Goal: Complete application form

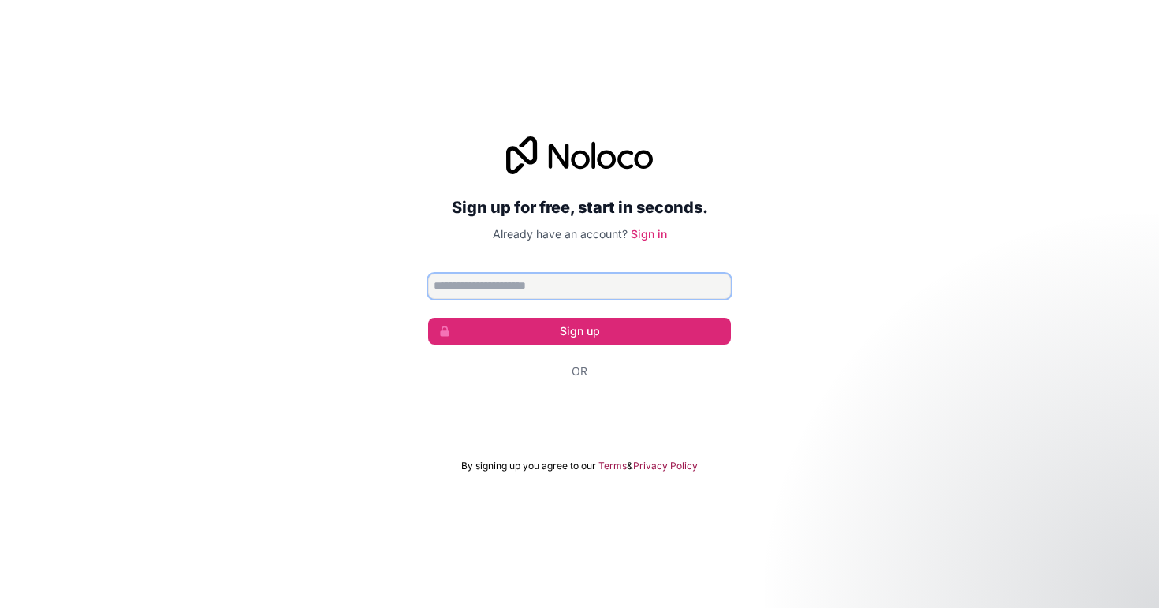
click at [524, 278] on input "Email address" at bounding box center [579, 286] width 303 height 25
type input "**********"
click button "Sign up" at bounding box center [579, 331] width 303 height 27
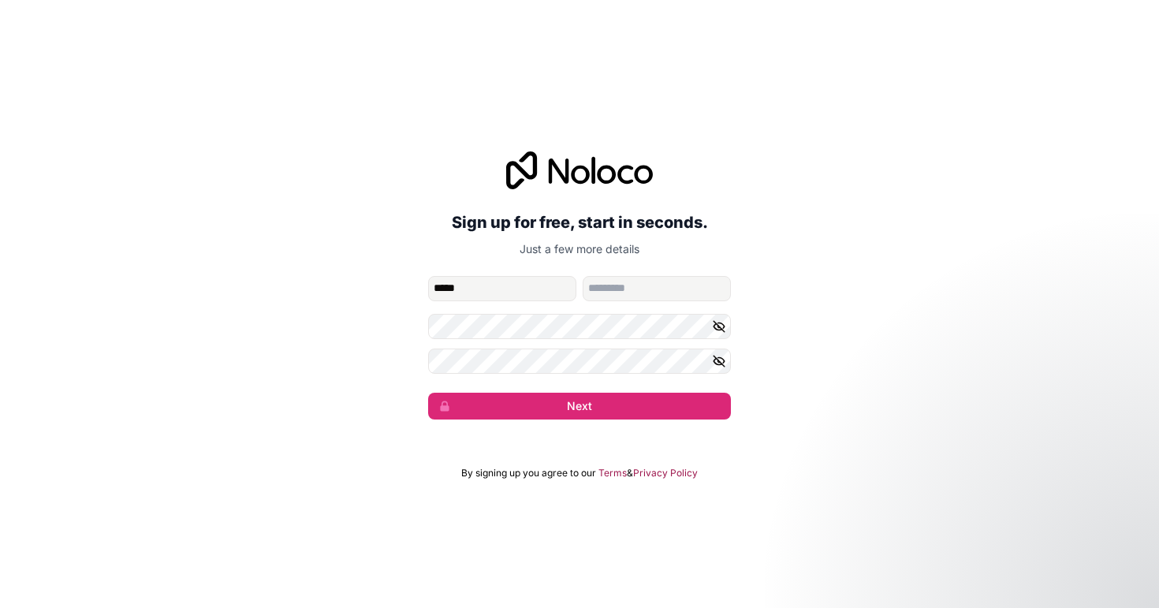
type input "*****"
type input "******"
click at [428, 393] on button "Next" at bounding box center [579, 406] width 303 height 27
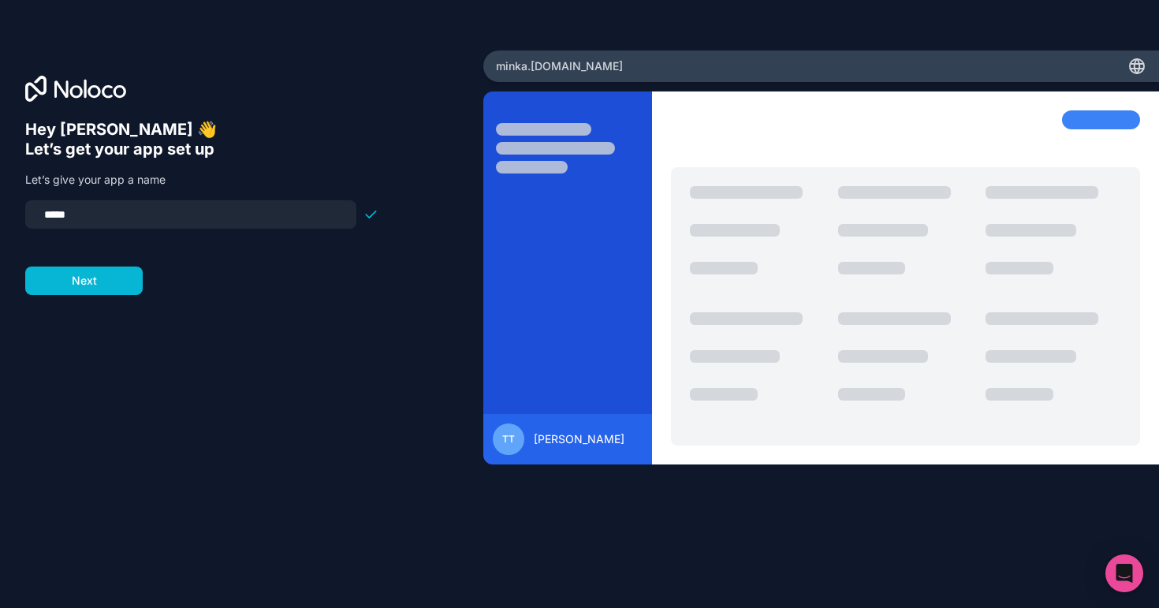
click at [52, 214] on input "*****" at bounding box center [191, 214] width 312 height 22
type input "*****"
click at [65, 287] on button "Next" at bounding box center [83, 281] width 117 height 28
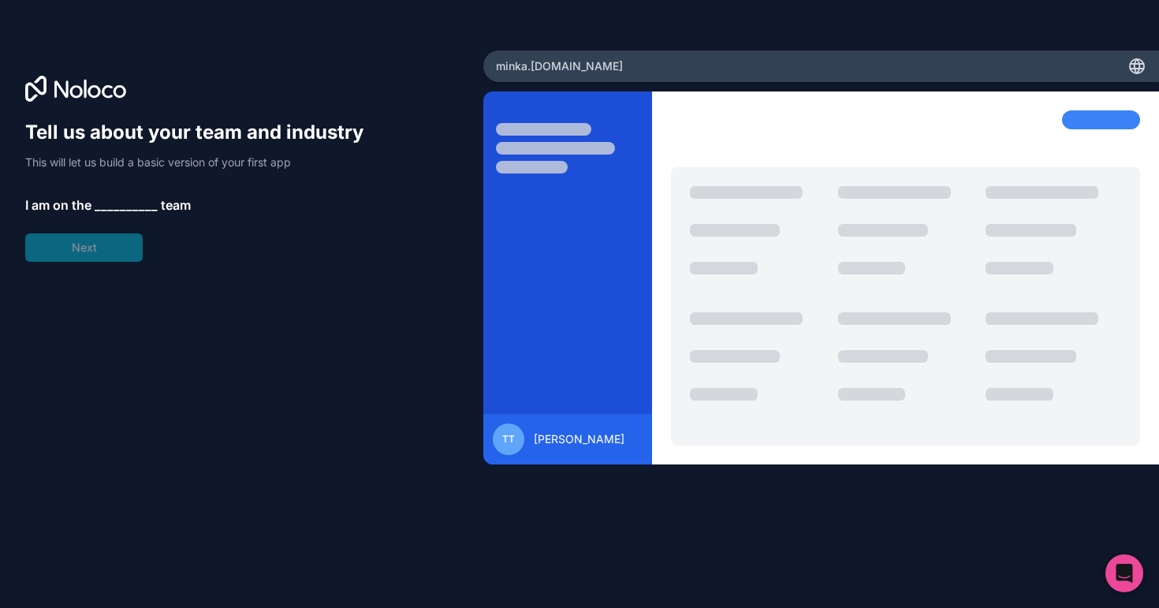
click at [117, 203] on span "__________" at bounding box center [126, 205] width 63 height 19
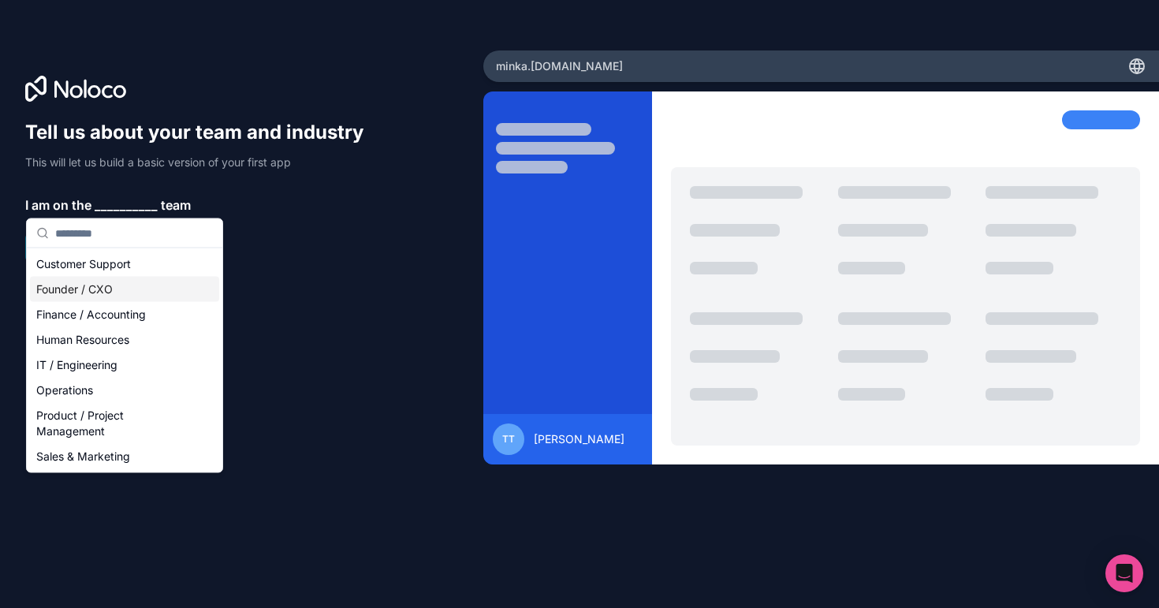
click at [114, 281] on div "Founder / CXO" at bounding box center [124, 289] width 189 height 25
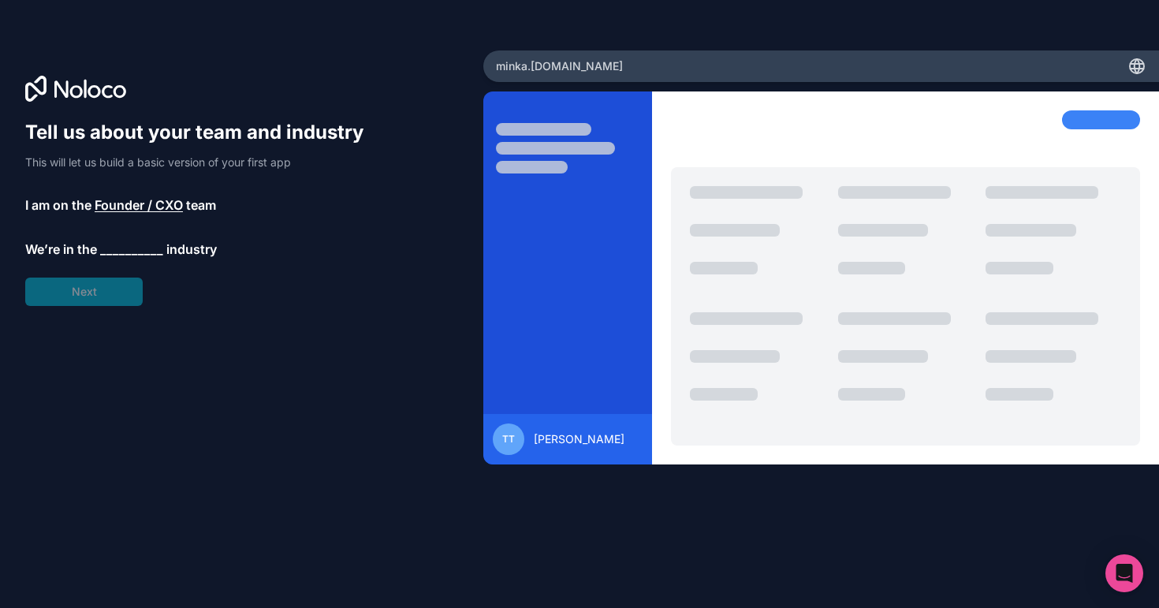
click at [122, 251] on span "__________" at bounding box center [131, 249] width 63 height 19
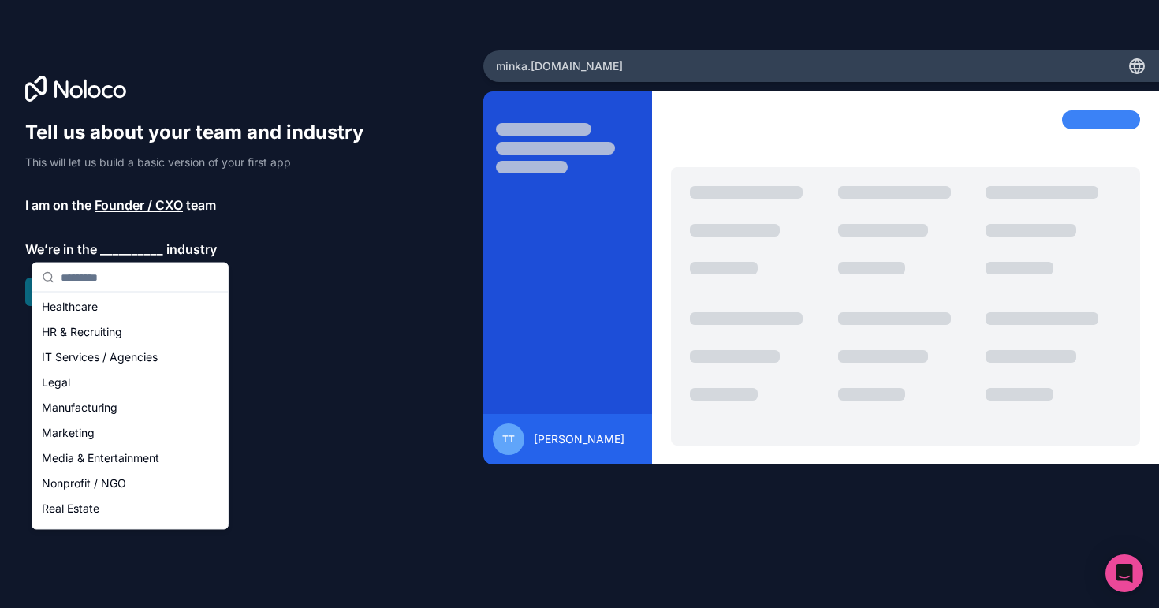
scroll to position [149, 0]
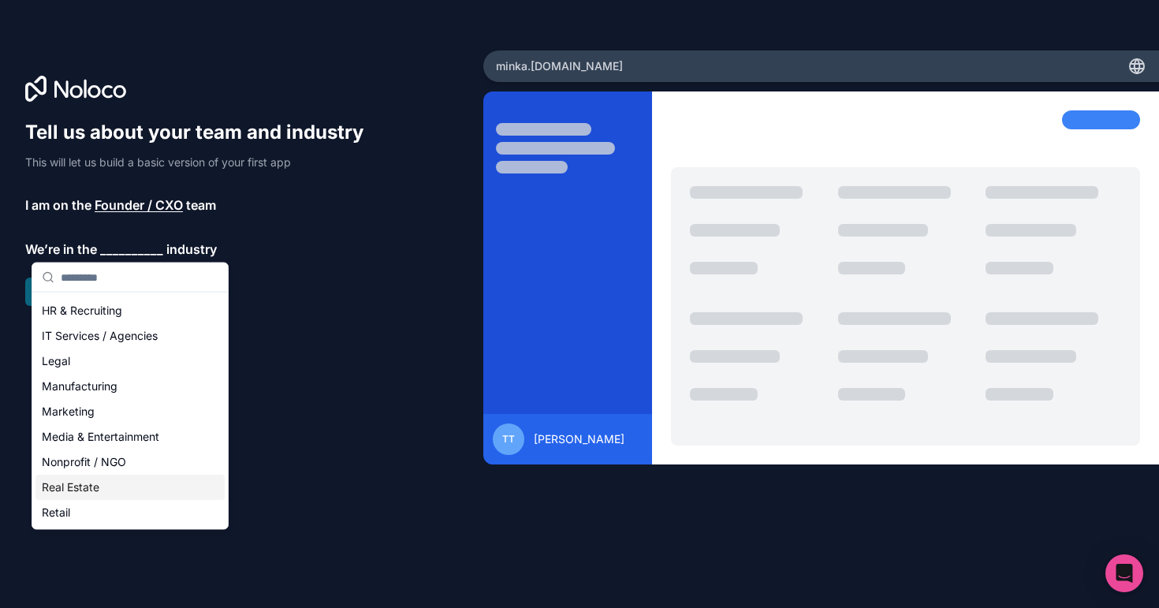
click at [76, 490] on div "Real Estate" at bounding box center [129, 487] width 189 height 25
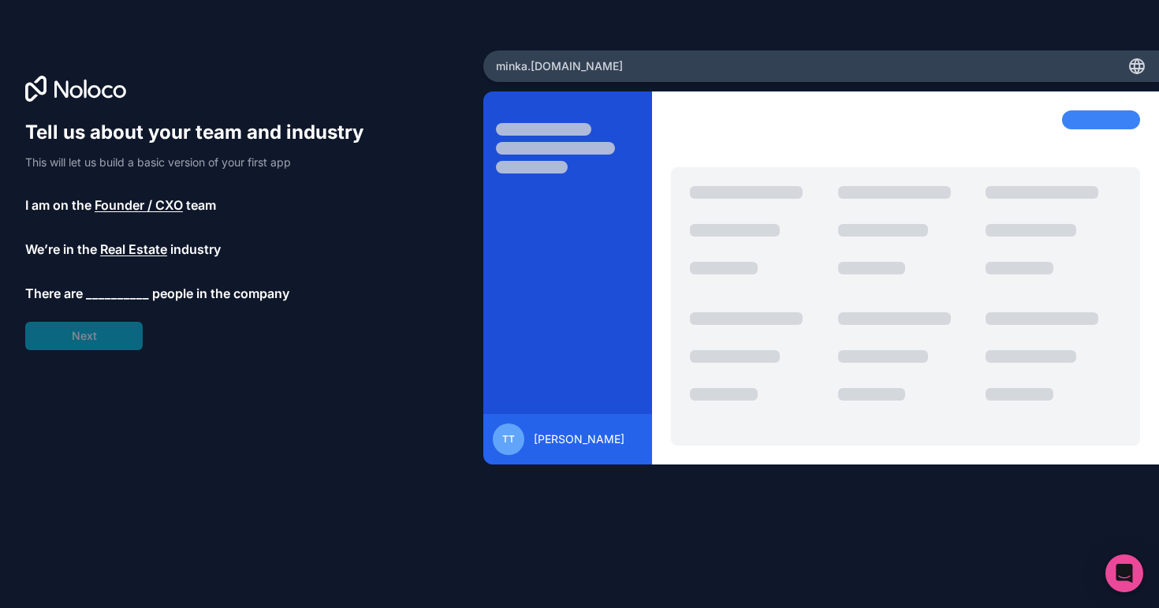
click at [115, 291] on span "__________" at bounding box center [117, 293] width 63 height 19
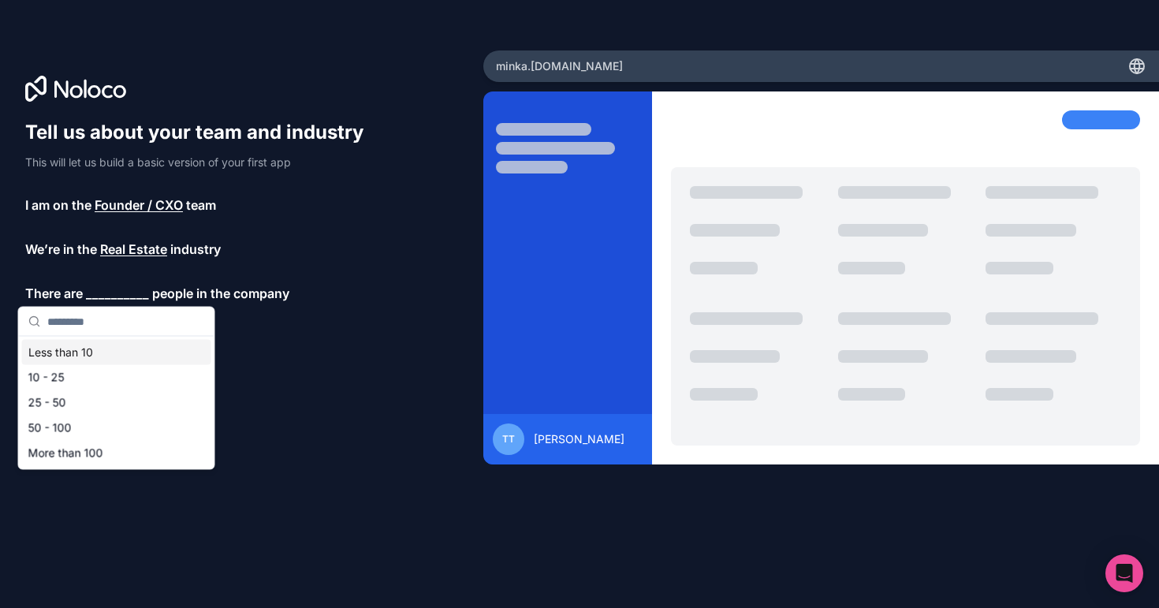
click at [101, 352] on div "Less than 10" at bounding box center [116, 352] width 189 height 25
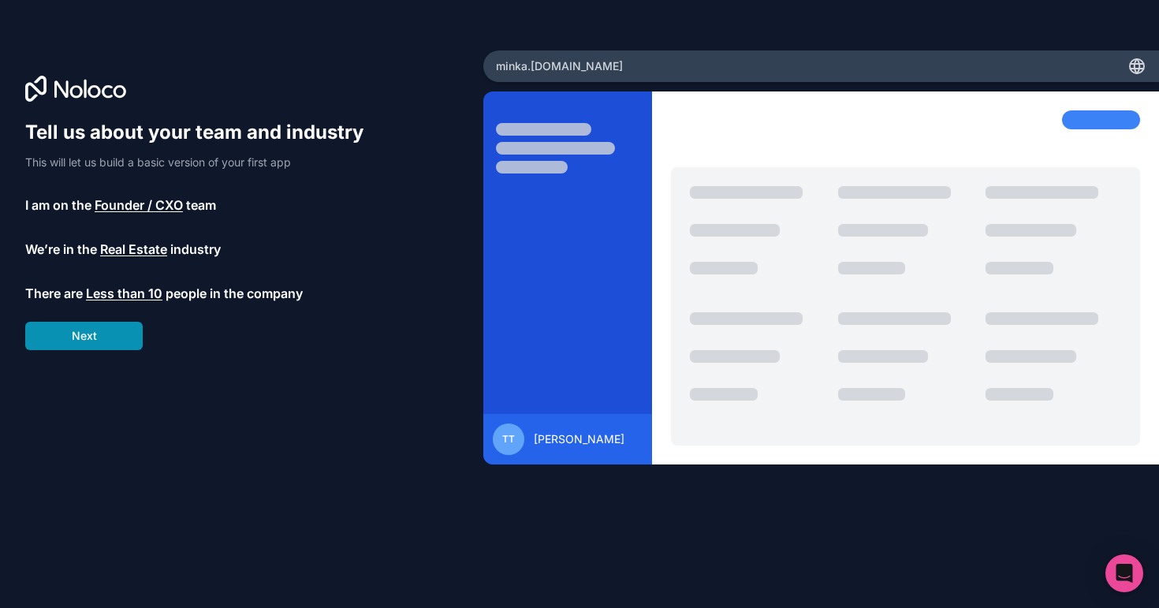
click at [104, 341] on button "Next" at bounding box center [83, 336] width 117 height 28
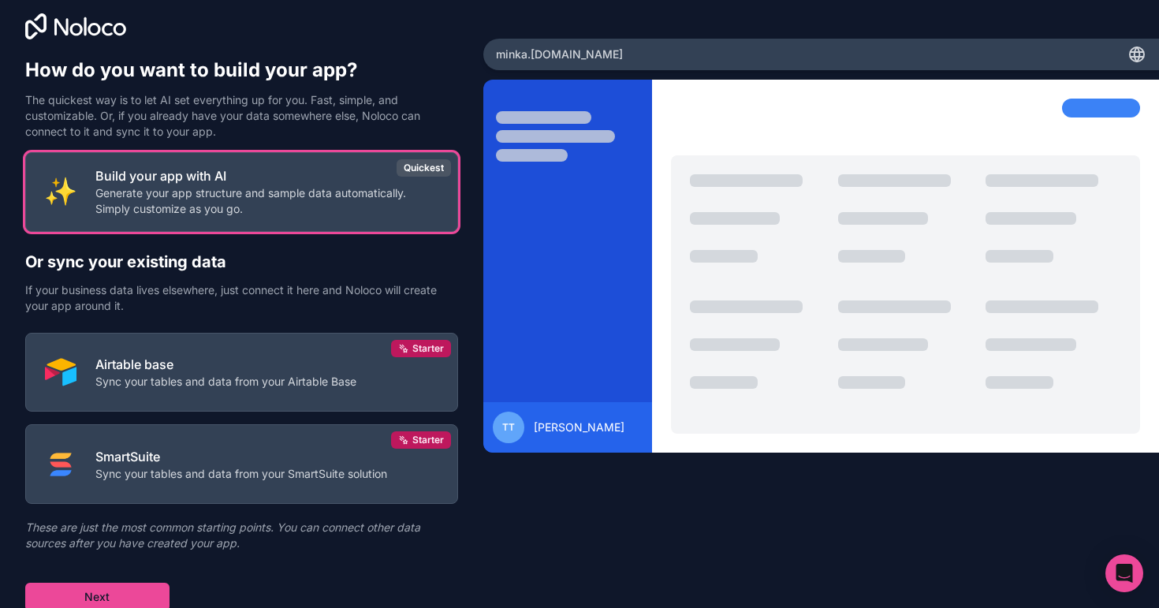
scroll to position [15, 0]
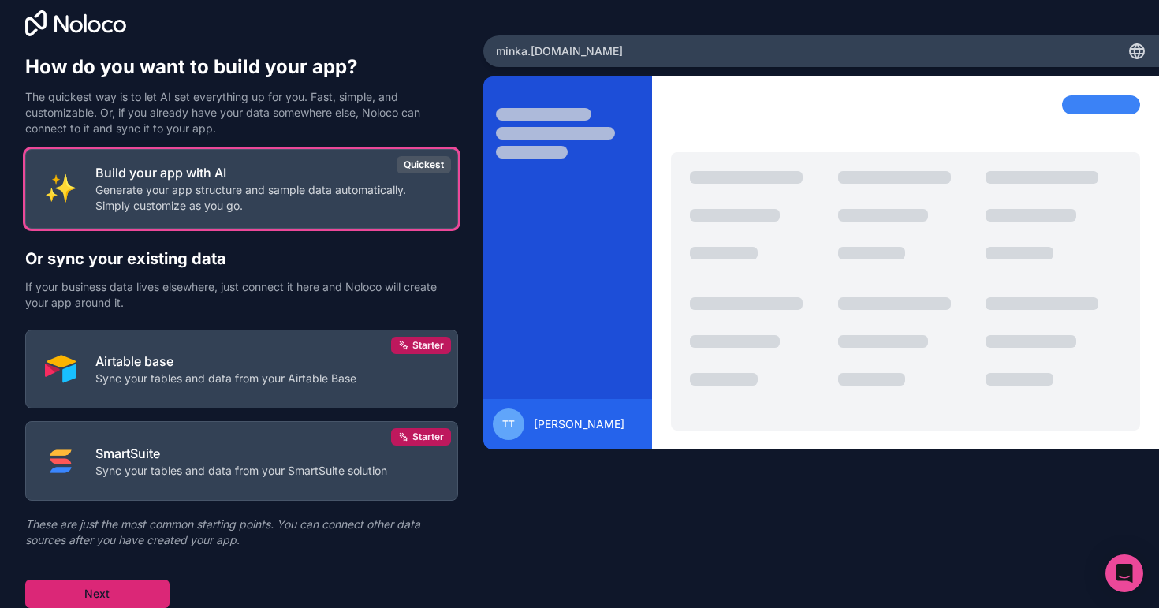
click at [133, 600] on button "Next" at bounding box center [97, 594] width 144 height 28
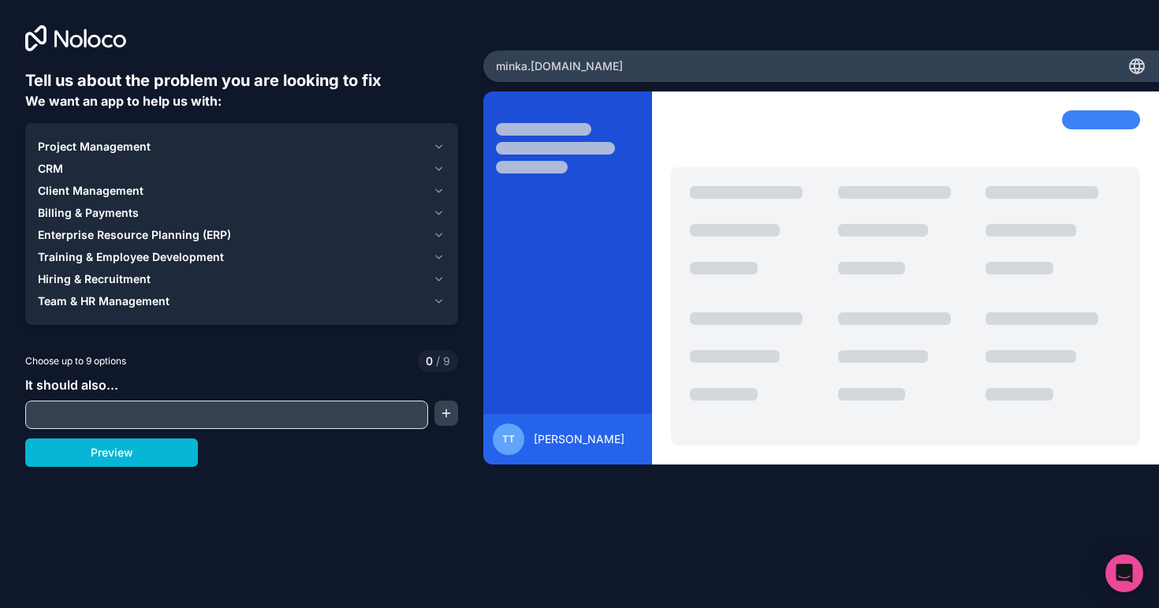
click at [178, 79] on h6 "Tell us about the problem you are looking to fix" at bounding box center [241, 80] width 433 height 22
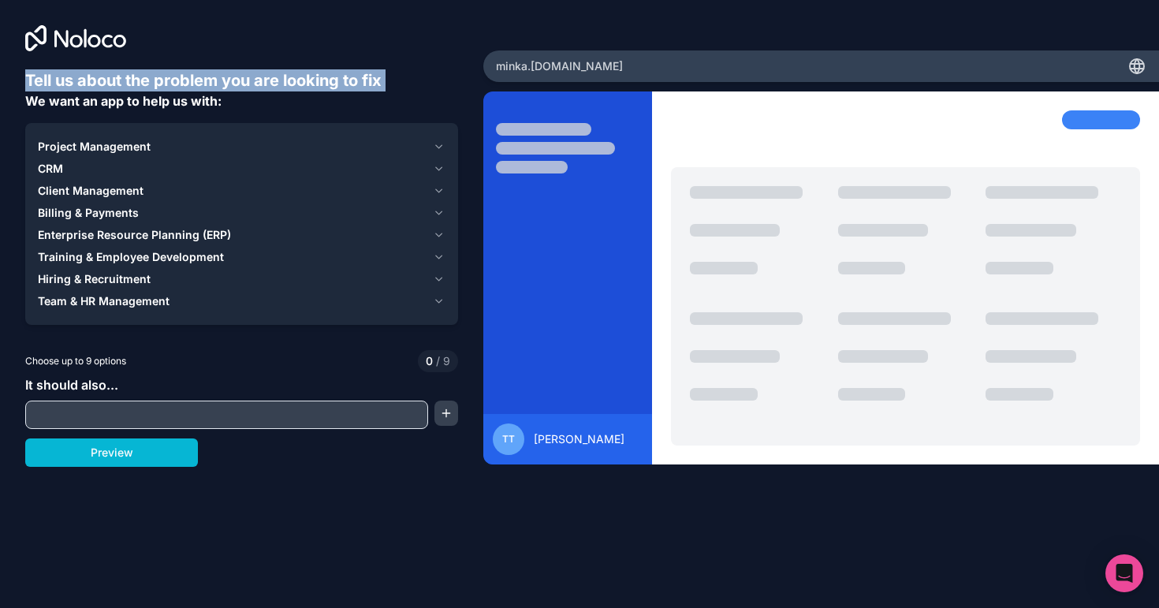
click at [178, 79] on h6 "Tell us about the problem you are looking to fix" at bounding box center [241, 80] width 433 height 22
click at [108, 188] on span "Client Management" at bounding box center [91, 191] width 106 height 16
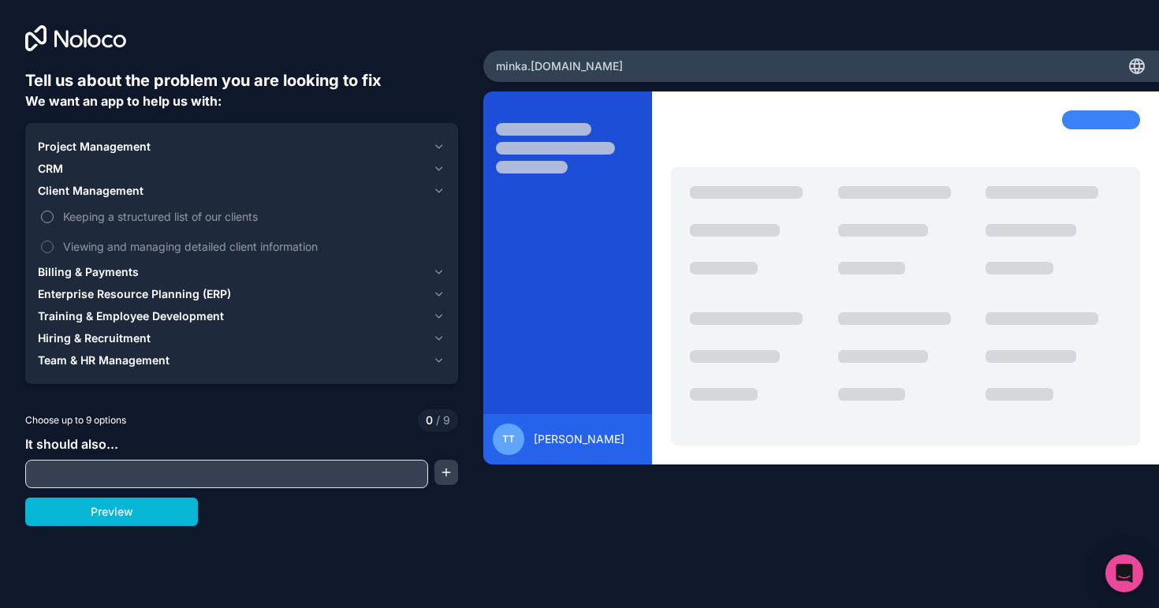
click at [107, 218] on span "Keeping a structured list of our clients" at bounding box center [252, 216] width 379 height 17
click at [54, 218] on button "Keeping a structured list of our clients" at bounding box center [47, 217] width 13 height 13
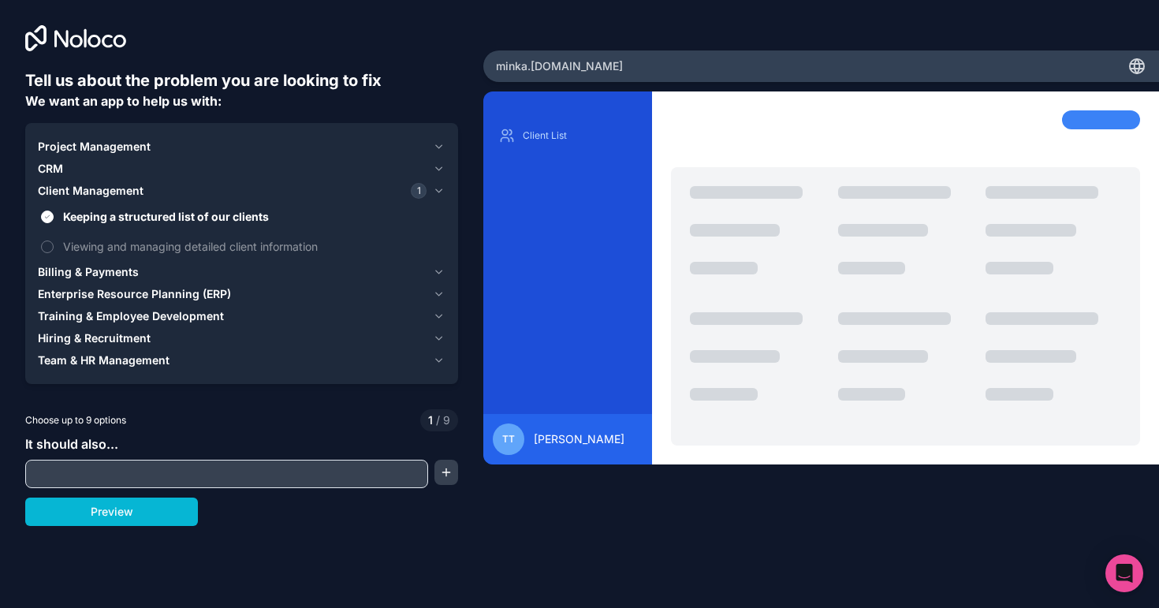
click at [110, 167] on div "CRM" at bounding box center [232, 169] width 389 height 16
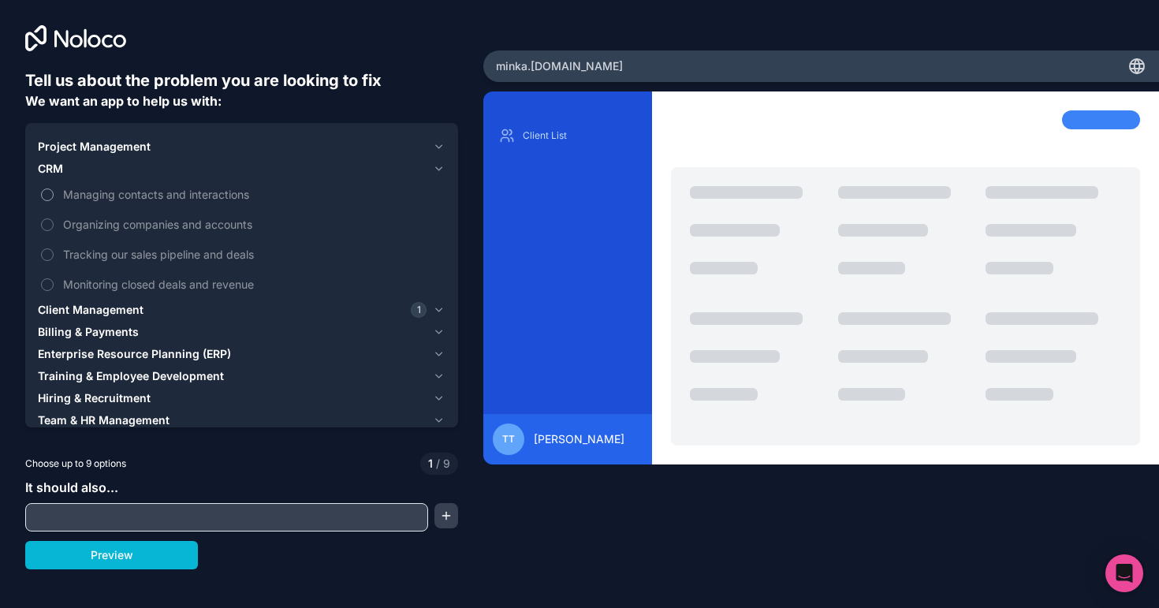
click at [113, 190] on span "Managing contacts and interactions" at bounding box center [252, 194] width 379 height 17
click at [54, 190] on button "Managing contacts and interactions" at bounding box center [47, 194] width 13 height 13
click at [114, 223] on span "Organizing companies and accounts" at bounding box center [252, 224] width 379 height 17
click at [54, 223] on button "Organizing companies and accounts" at bounding box center [47, 224] width 13 height 13
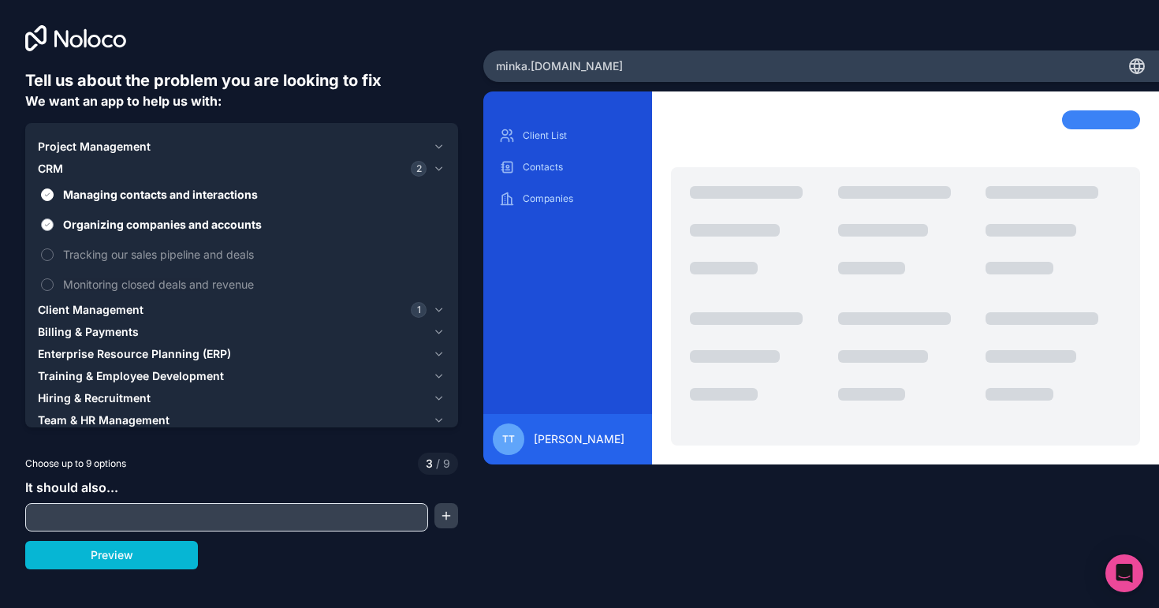
click at [114, 222] on span "Organizing companies and accounts" at bounding box center [252, 224] width 379 height 17
click at [54, 222] on button "Organizing companies and accounts" at bounding box center [47, 224] width 13 height 13
click at [172, 252] on span "Tracking our sales pipeline and deals" at bounding box center [252, 254] width 379 height 17
click at [54, 252] on button "Tracking our sales pipeline and deals" at bounding box center [47, 254] width 13 height 13
click at [106, 139] on span "Project Management" at bounding box center [94, 147] width 113 height 16
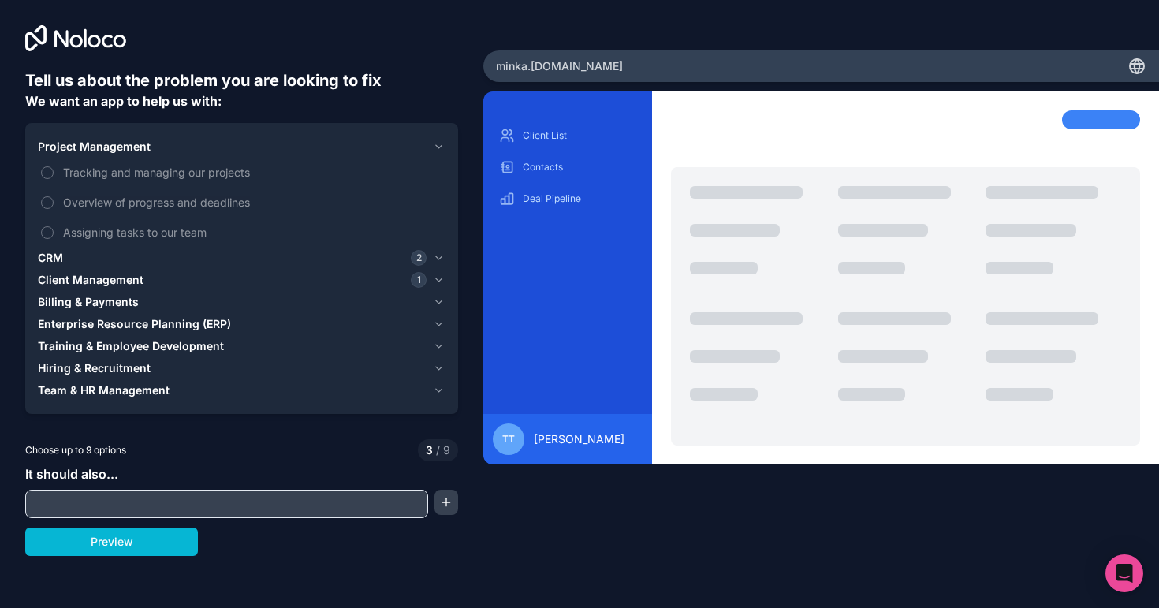
click at [106, 144] on span "Project Management" at bounding box center [94, 147] width 113 height 16
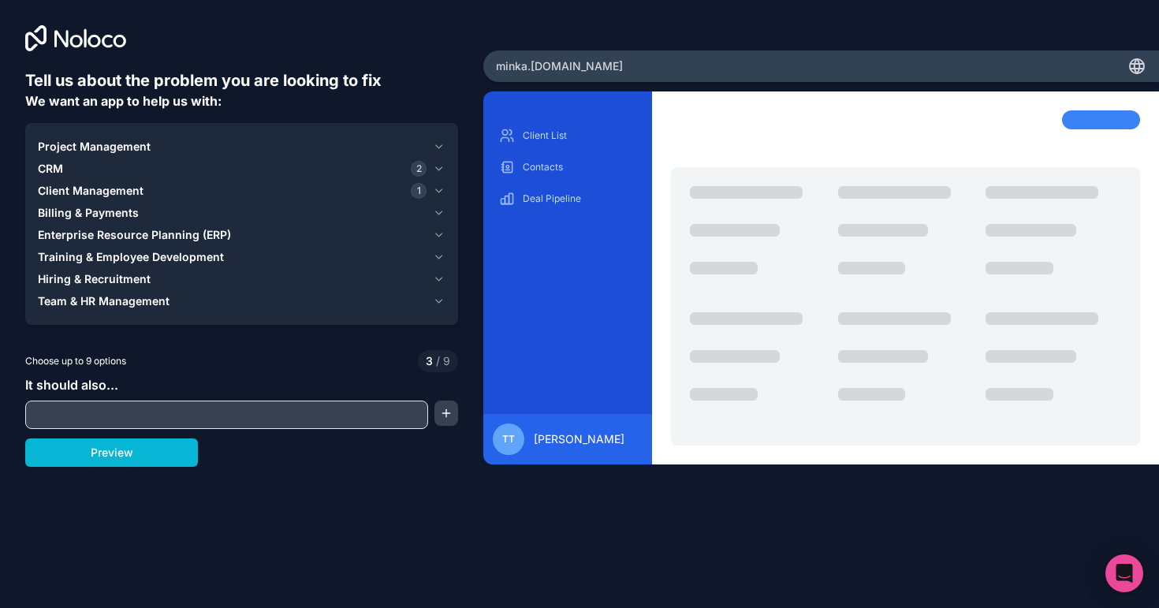
click at [155, 416] on input "text" at bounding box center [226, 415] width 395 height 22
click at [157, 452] on button "Preview" at bounding box center [111, 452] width 173 height 28
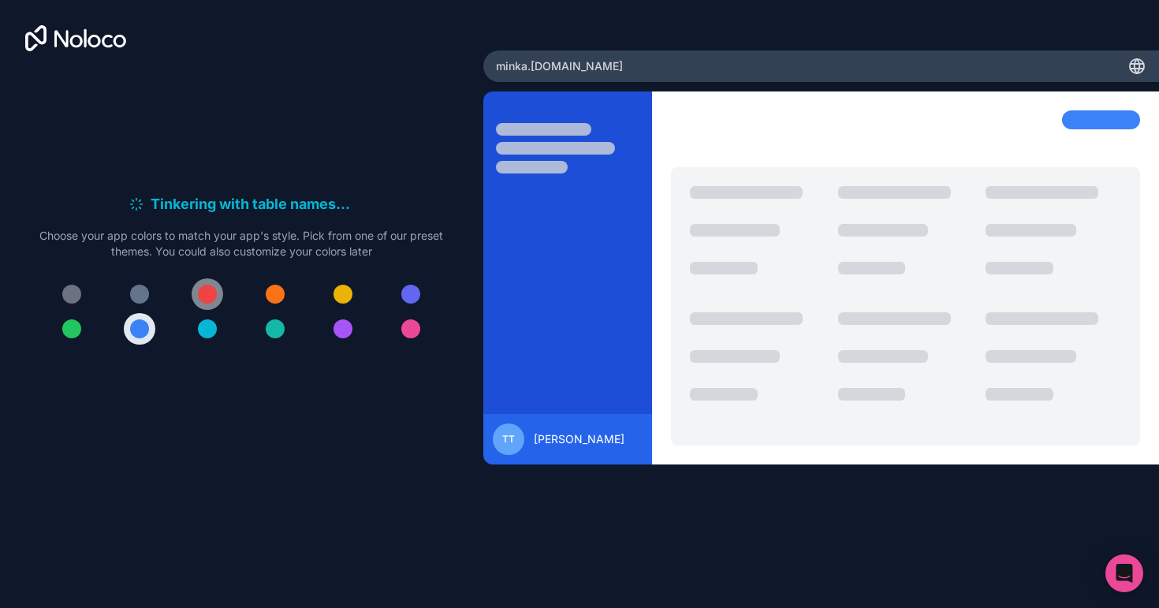
click at [209, 293] on div at bounding box center [207, 294] width 19 height 19
